Goal: Information Seeking & Learning: Learn about a topic

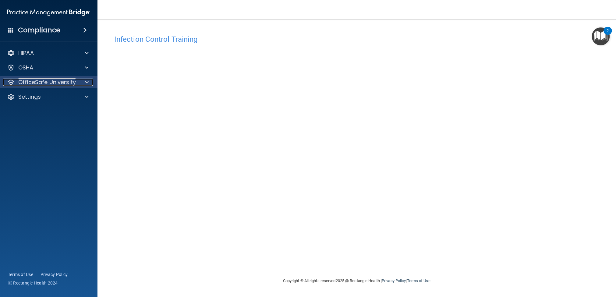
click at [50, 80] on p "OfficeSafe University" at bounding box center [47, 82] width 58 height 7
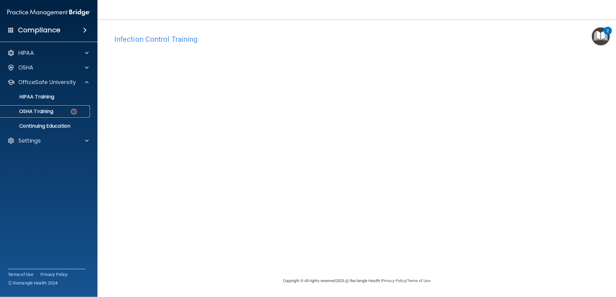
click at [49, 111] on p "OSHA Training" at bounding box center [28, 112] width 49 height 6
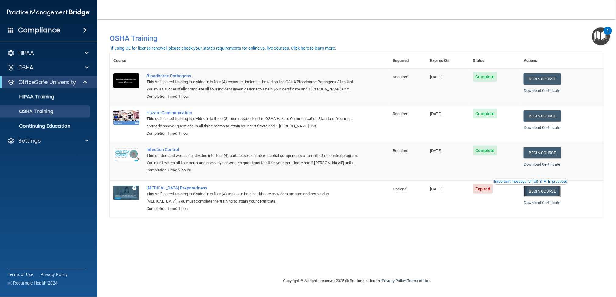
click at [550, 196] on link "Begin Course" at bounding box center [542, 191] width 37 height 11
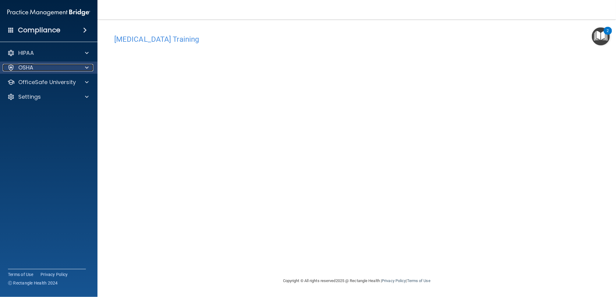
click at [86, 66] on span at bounding box center [87, 67] width 4 height 7
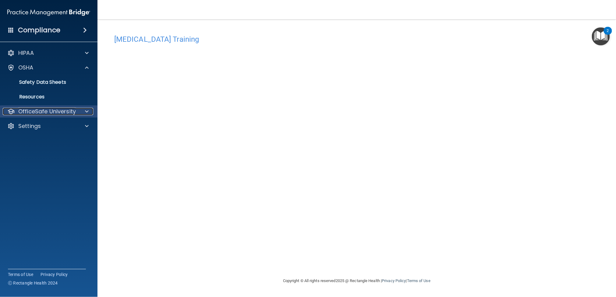
click at [85, 108] on span at bounding box center [87, 111] width 4 height 7
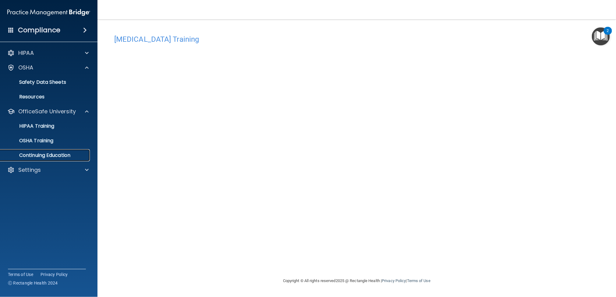
click at [47, 159] on link "Continuing Education" at bounding box center [42, 155] width 96 height 12
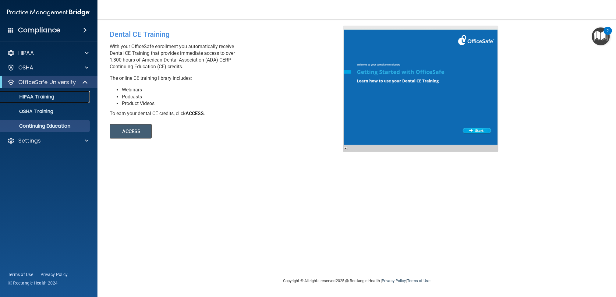
click at [43, 99] on p "HIPAA Training" at bounding box center [29, 97] width 50 height 6
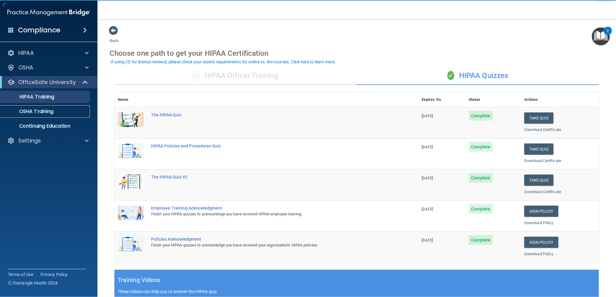
click at [38, 114] on p "OSHA Training" at bounding box center [28, 112] width 49 height 6
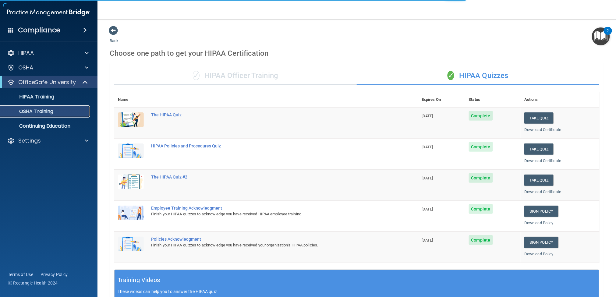
click at [38, 113] on p "OSHA Training" at bounding box center [28, 112] width 49 height 6
